Goal: Complete application form

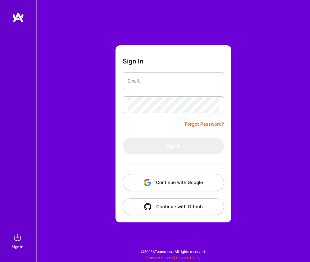
click at [151, 73] on input "email" at bounding box center [174, 80] width 92 height 15
type input "[PERSON_NAME][EMAIL_ADDRESS][DOMAIN_NAME]"
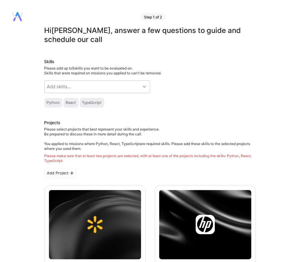
click at [56, 104] on div "Python" at bounding box center [53, 102] width 13 height 5
click at [141, 87] on div at bounding box center [144, 87] width 9 height 8
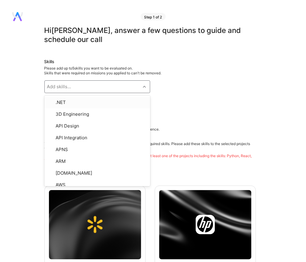
click at [215, 87] on div "Skills Please add up to 5 skills you want to be evaluated on. Skills that were …" at bounding box center [149, 83] width 211 height 49
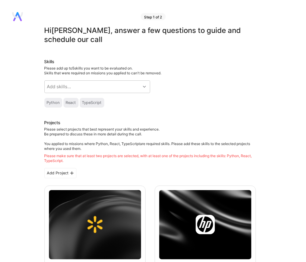
scroll to position [109, 0]
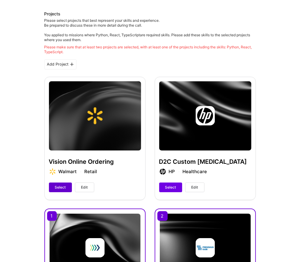
click at [66, 184] on button "Select" at bounding box center [60, 187] width 23 height 10
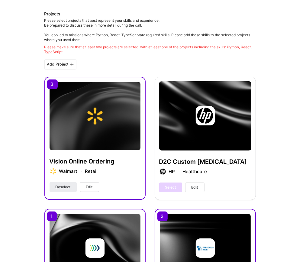
click at [172, 185] on div "Select Edit" at bounding box center [181, 187] width 45 height 10
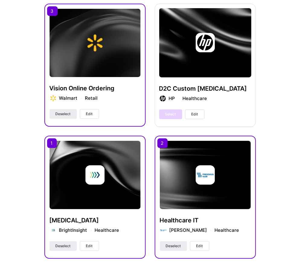
scroll to position [217, 0]
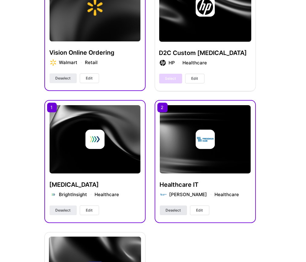
click at [179, 209] on span "Deselect" at bounding box center [173, 209] width 15 height 5
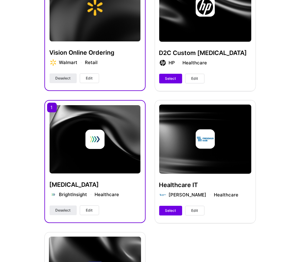
click at [168, 73] on div "D2C Custom [MEDICAL_DATA] HP Healthcare Select Edit" at bounding box center [204, 29] width 101 height 122
click at [168, 76] on span "Select" at bounding box center [170, 78] width 11 height 5
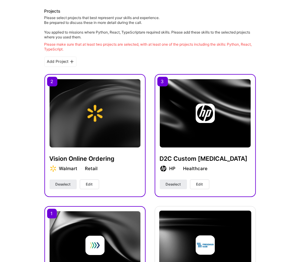
scroll to position [0, 0]
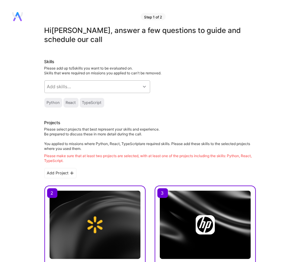
click at [94, 89] on div "Add skills..." at bounding box center [93, 87] width 96 height 12
click at [211, 84] on div "Skills Please add up to 5 skills you want to be evaluated on. Skills that were …" at bounding box center [149, 83] width 211 height 49
click at [116, 86] on div "Add skills..." at bounding box center [93, 87] width 96 height 12
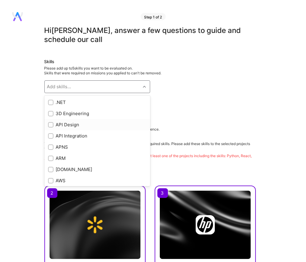
click at [69, 123] on div "API Design" at bounding box center [97, 124] width 98 height 6
checkbox input "true"
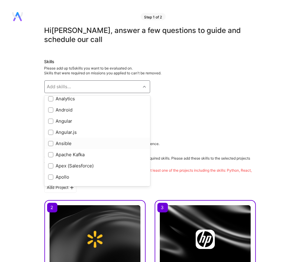
scroll to position [326, 0]
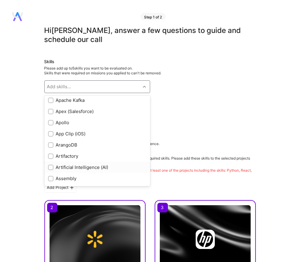
click at [85, 167] on div "Artificial Intelligence (AI)" at bounding box center [97, 167] width 98 height 6
checkbox input "true"
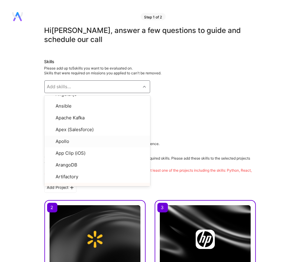
click at [199, 88] on div "Skills Please add up to 5 skills you want to be evaluated on. Skills that were …" at bounding box center [149, 90] width 211 height 63
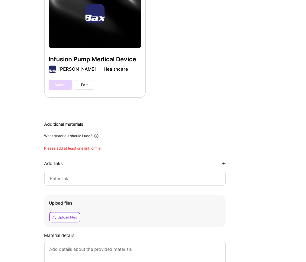
scroll to position [543, 0]
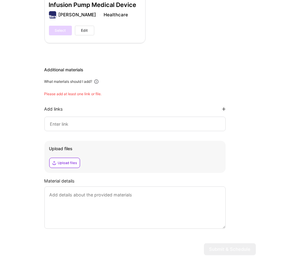
click at [70, 125] on input at bounding box center [134, 123] width 171 height 7
click at [87, 122] on input at bounding box center [134, 123] width 171 height 7
paste input "[URL][DOMAIN_NAME]"
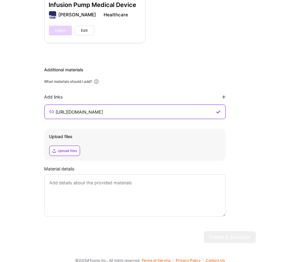
type input "[URL][DOMAIN_NAME]"
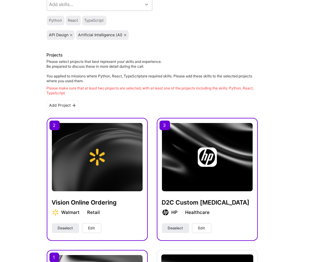
scroll to position [114, 0]
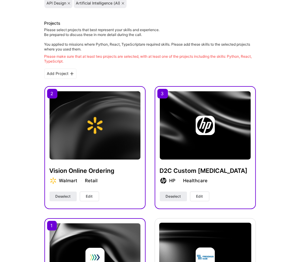
click at [87, 198] on span "Edit" at bounding box center [89, 195] width 7 height 5
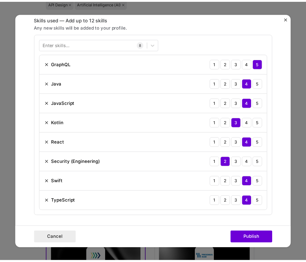
scroll to position [326, 0]
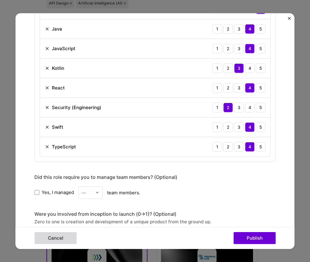
click at [59, 236] on button "Cancel" at bounding box center [55, 238] width 42 height 12
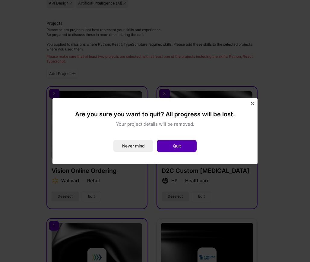
click at [168, 145] on button "Quit" at bounding box center [177, 146] width 40 height 12
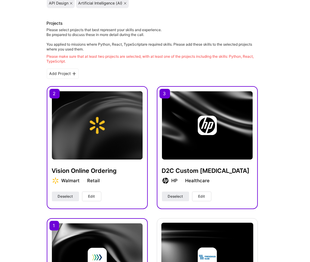
scroll to position [168, 0]
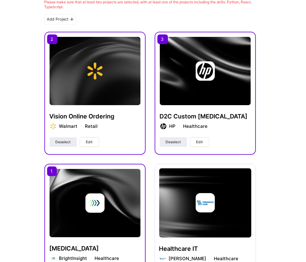
click at [192, 140] on button "Edit" at bounding box center [199, 142] width 19 height 10
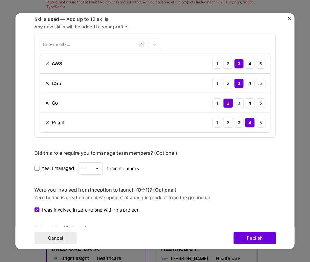
scroll to position [163, 0]
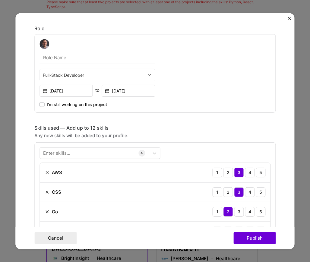
click at [62, 150] on div "Enter skills..." at bounding box center [56, 153] width 27 height 6
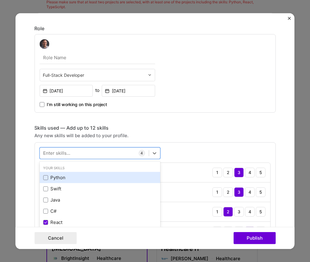
click at [40, 176] on div "Python" at bounding box center [100, 177] width 121 height 11
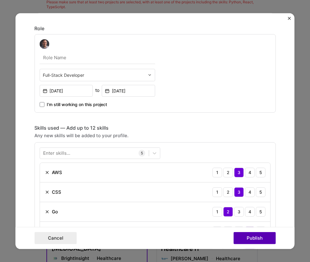
click at [250, 238] on button "Publish" at bounding box center [255, 238] width 42 height 12
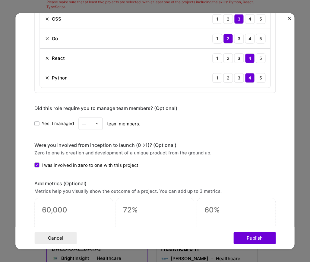
scroll to position [355, 0]
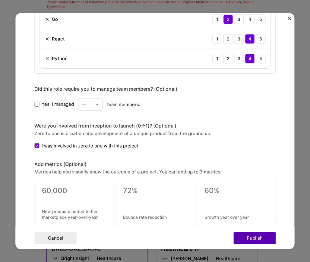
click at [266, 238] on button "Publish" at bounding box center [255, 238] width 42 height 12
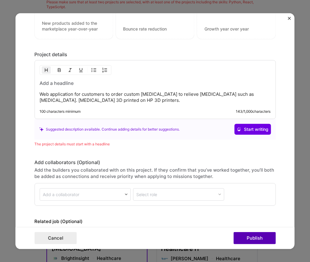
scroll to position [572, 0]
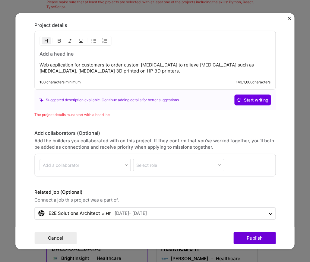
click at [83, 53] on h3 at bounding box center [155, 53] width 231 height 7
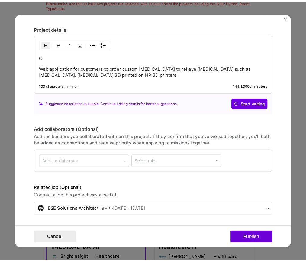
scroll to position [565, 0]
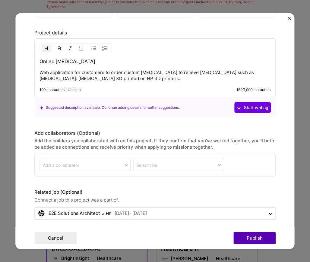
click at [253, 241] on button "Publish" at bounding box center [255, 238] width 42 height 12
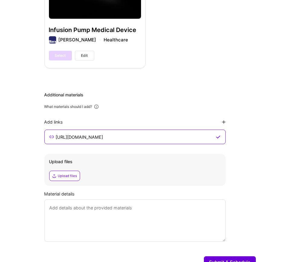
scroll to position [536, 0]
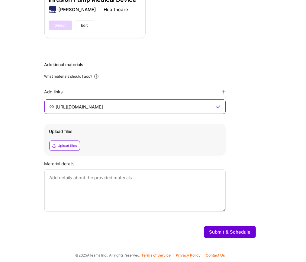
click at [229, 233] on button "Submit & Schedule" at bounding box center [230, 232] width 52 height 12
